Goal: Task Accomplishment & Management: Use online tool/utility

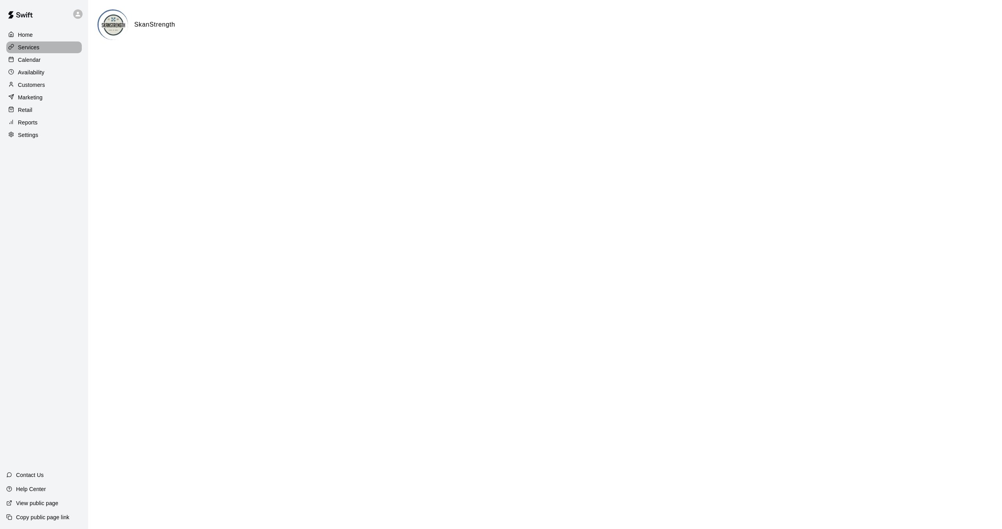
click at [34, 50] on p "Services" at bounding box center [29, 47] width 22 height 8
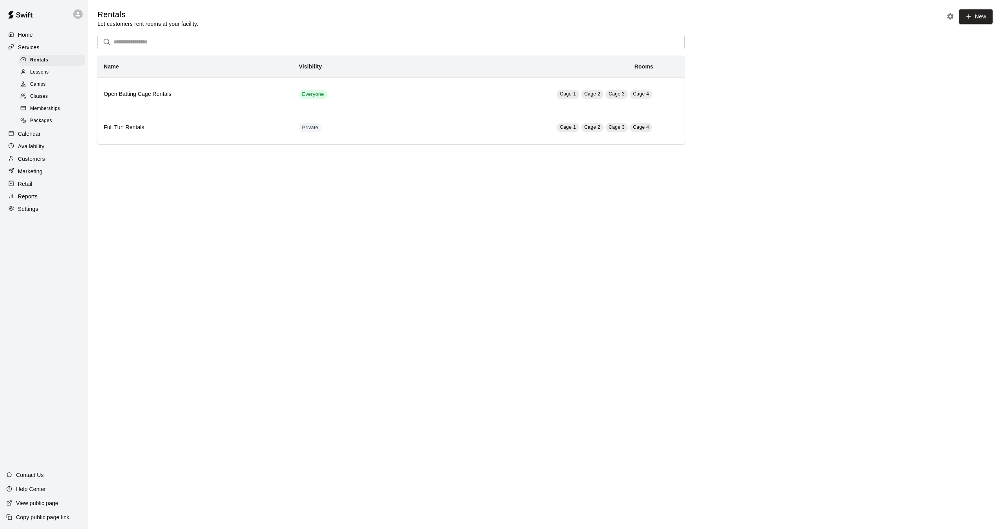
drag, startPoint x: 45, startPoint y: 97, endPoint x: 51, endPoint y: 95, distance: 6.5
click at [45, 97] on span "Classes" at bounding box center [39, 97] width 18 height 8
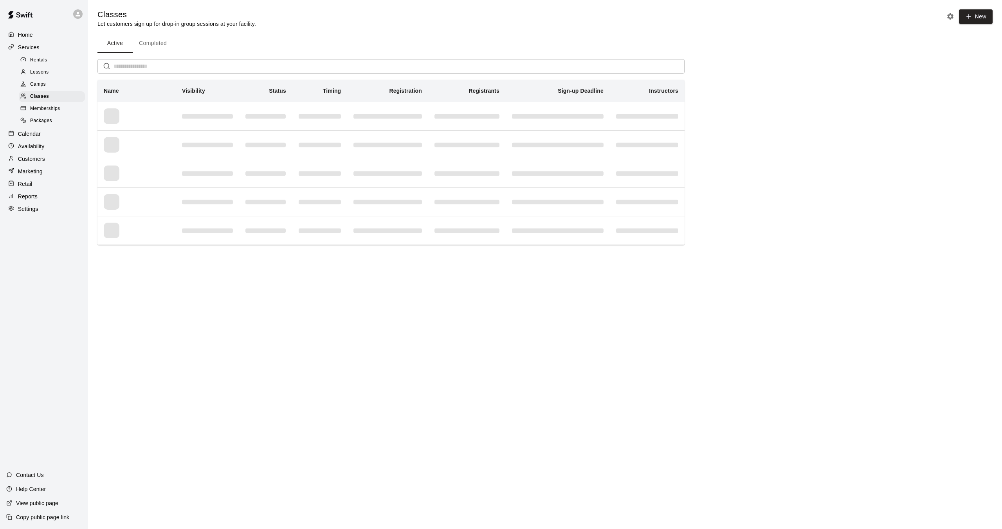
click at [145, 67] on input "text" at bounding box center [399, 66] width 571 height 14
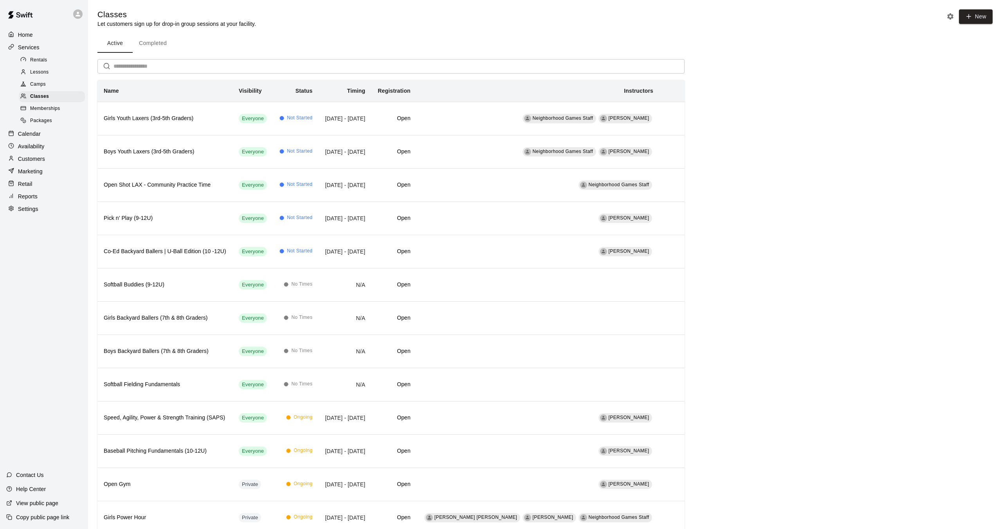
click at [129, 70] on input "text" at bounding box center [399, 66] width 571 height 14
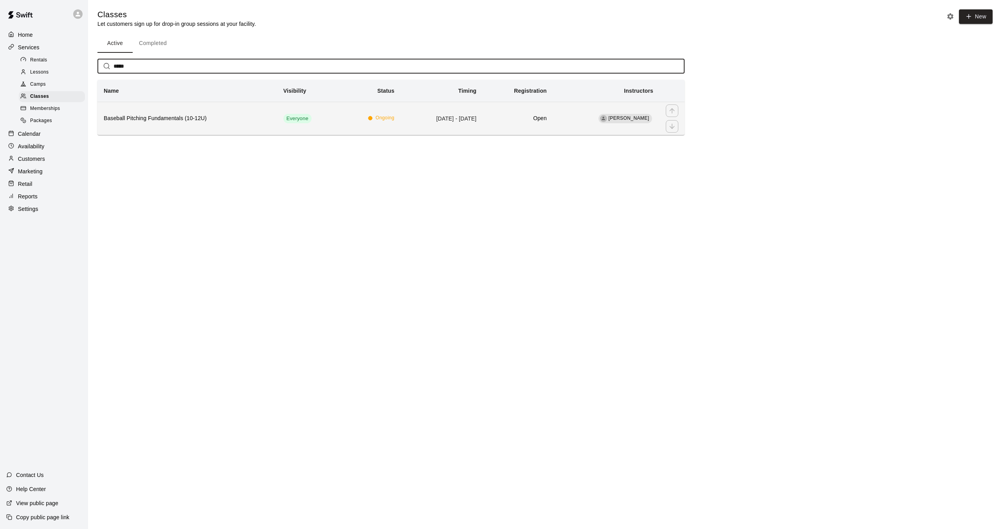
type input "*****"
click at [117, 114] on h6 "Baseball Pitching Fundamentals (10-12U)" at bounding box center [187, 118] width 167 height 9
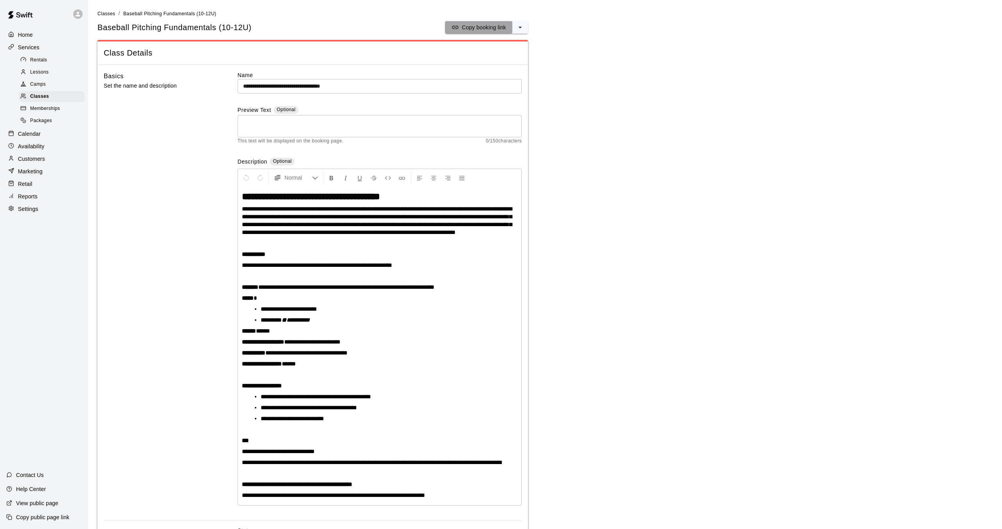
click at [493, 29] on p "Copy booking link" at bounding box center [484, 27] width 44 height 8
click at [49, 92] on div "Classes" at bounding box center [52, 96] width 66 height 11
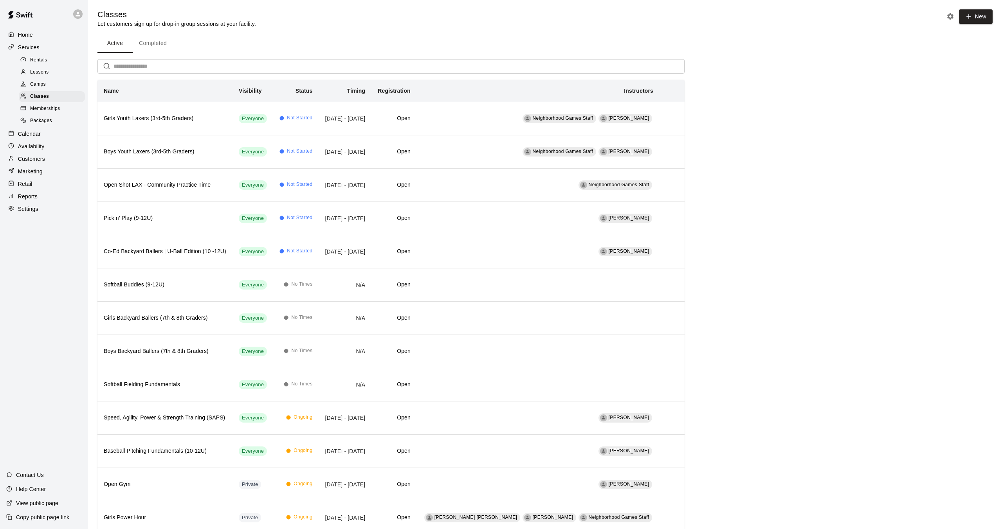
click at [292, 69] on input "text" at bounding box center [399, 66] width 571 height 14
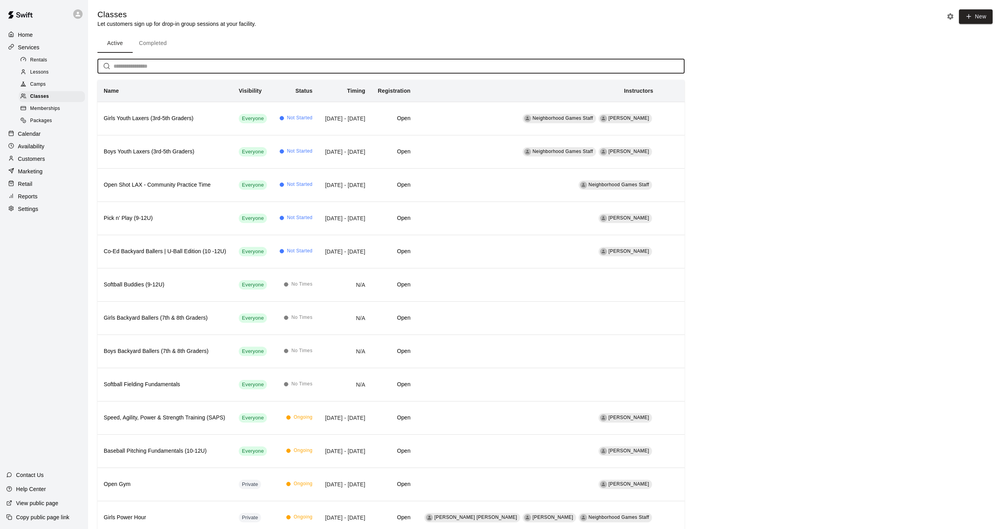
click at [48, 87] on div "Camps" at bounding box center [52, 84] width 66 height 11
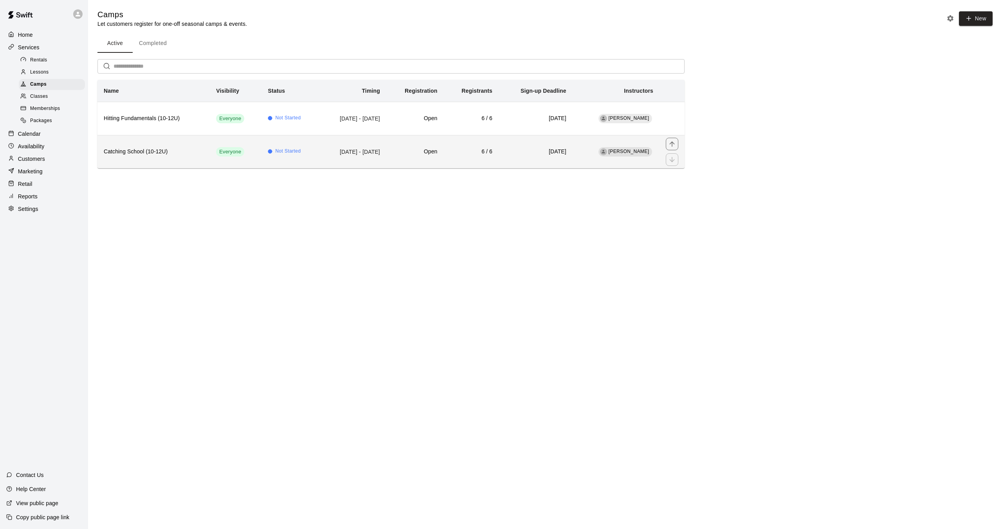
click at [144, 149] on h6 "Catching School (10-12U)" at bounding box center [154, 152] width 100 height 9
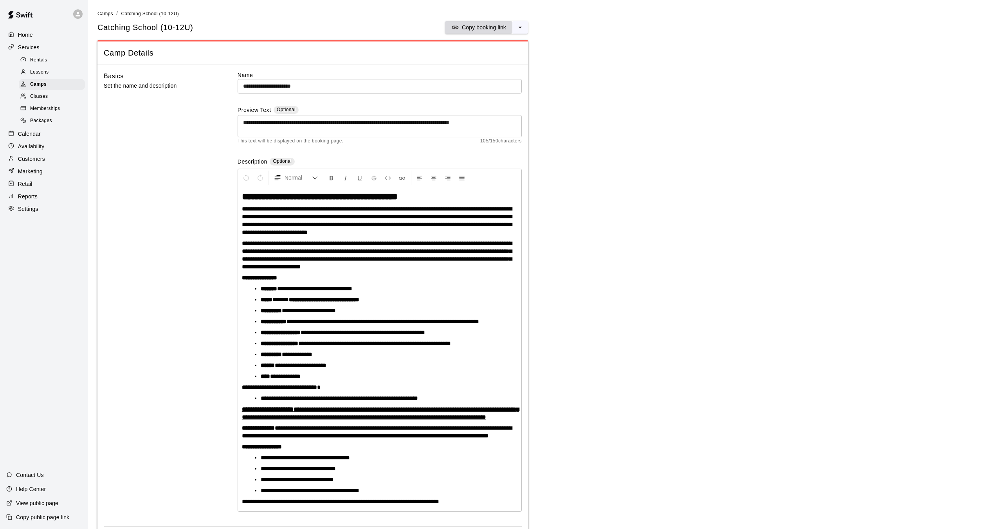
click at [482, 25] on p "Copy booking link" at bounding box center [484, 27] width 44 height 8
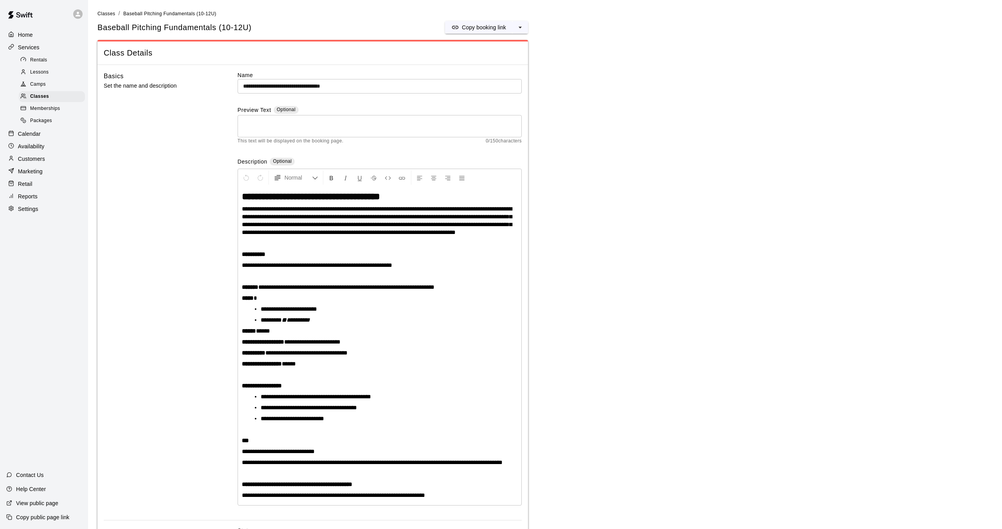
scroll to position [21, 0]
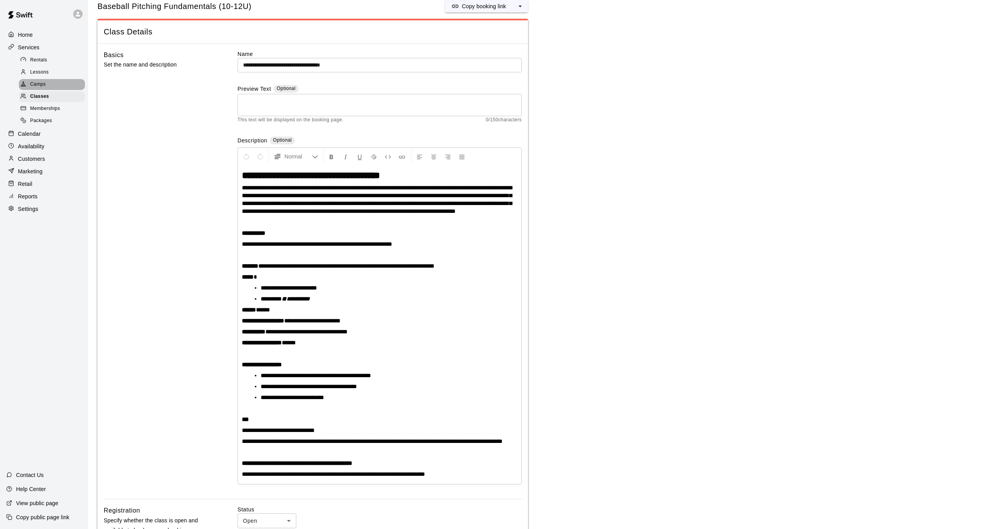
drag, startPoint x: 40, startPoint y: 83, endPoint x: 44, endPoint y: 82, distance: 3.9
click at [40, 83] on span "Camps" at bounding box center [38, 85] width 16 height 8
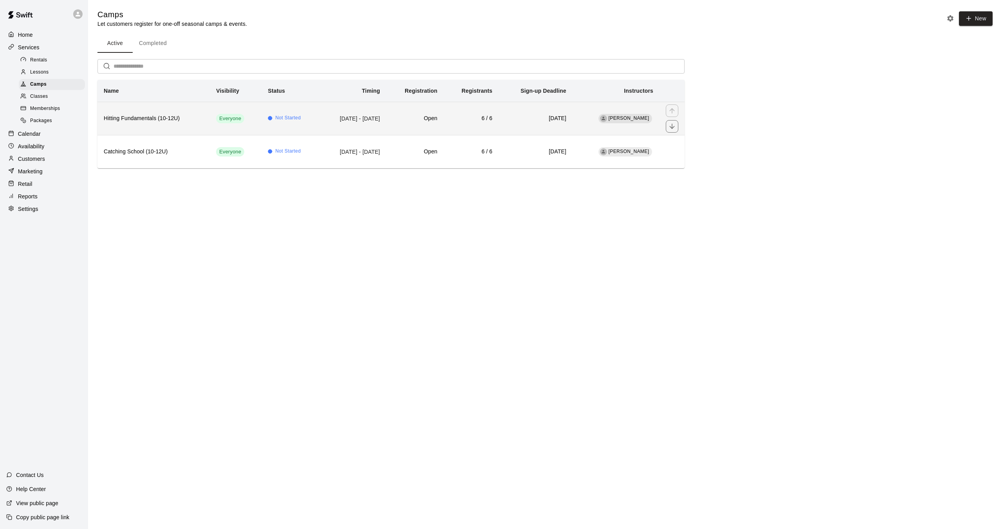
click at [153, 123] on th "Hitting Fundamentals (10-12U)" at bounding box center [153, 118] width 112 height 33
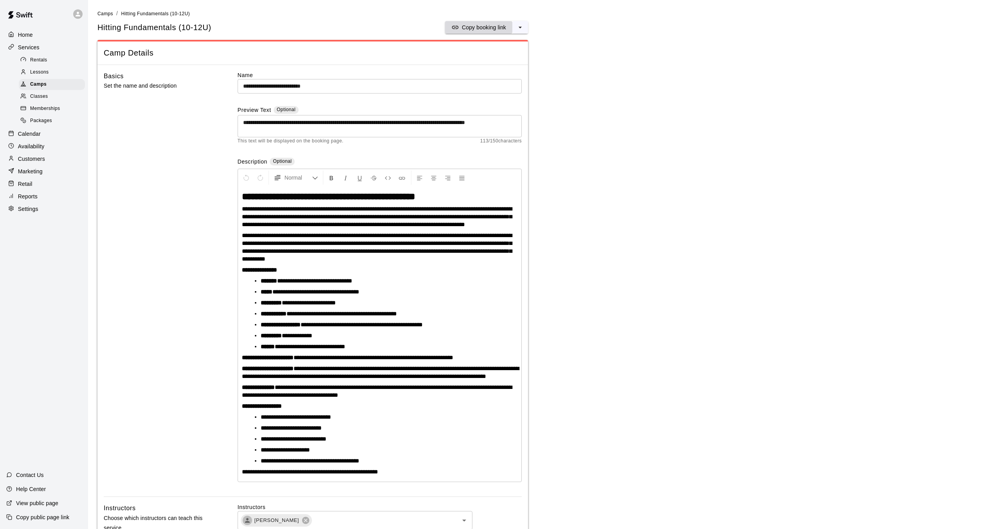
click at [478, 25] on p "Copy booking link" at bounding box center [484, 27] width 44 height 8
